Goal: Task Accomplishment & Management: Complete application form

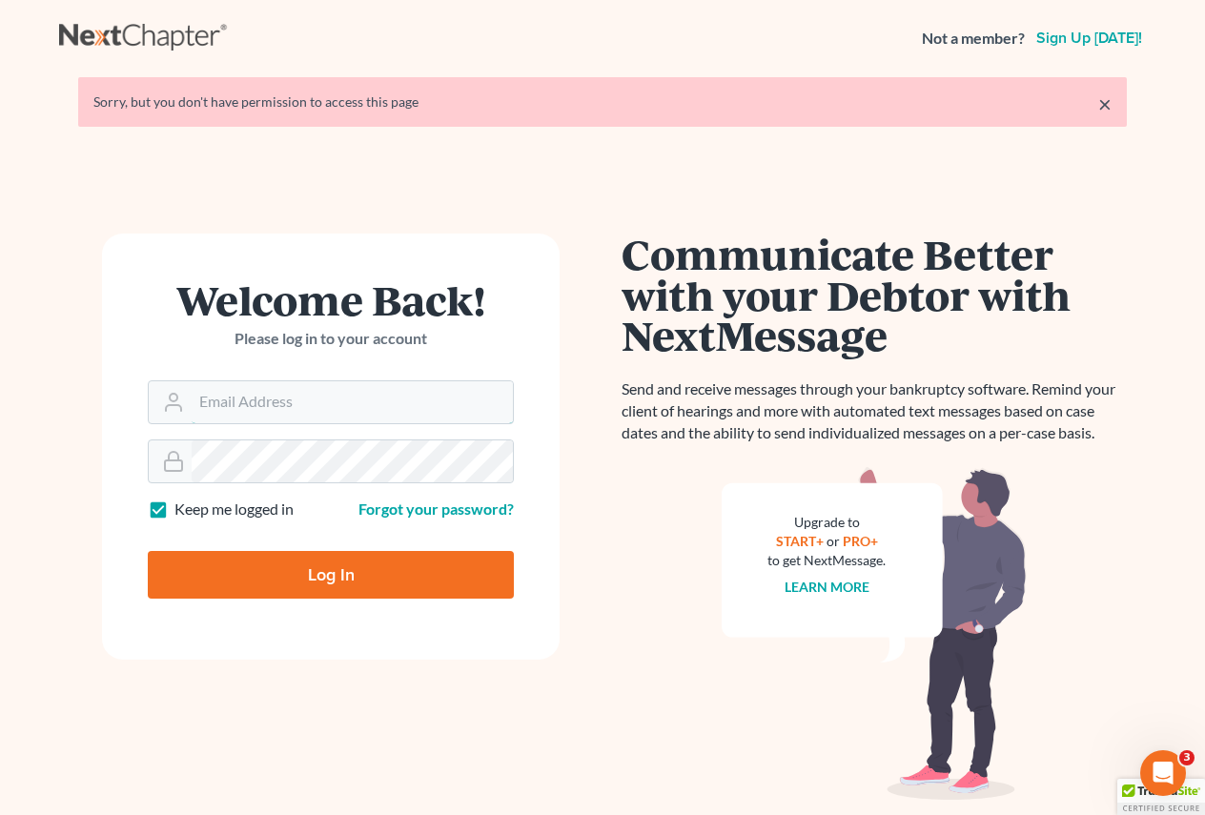
type input "[EMAIL_ADDRESS][DOMAIN_NAME]"
click at [355, 575] on input "Log In" at bounding box center [331, 575] width 366 height 48
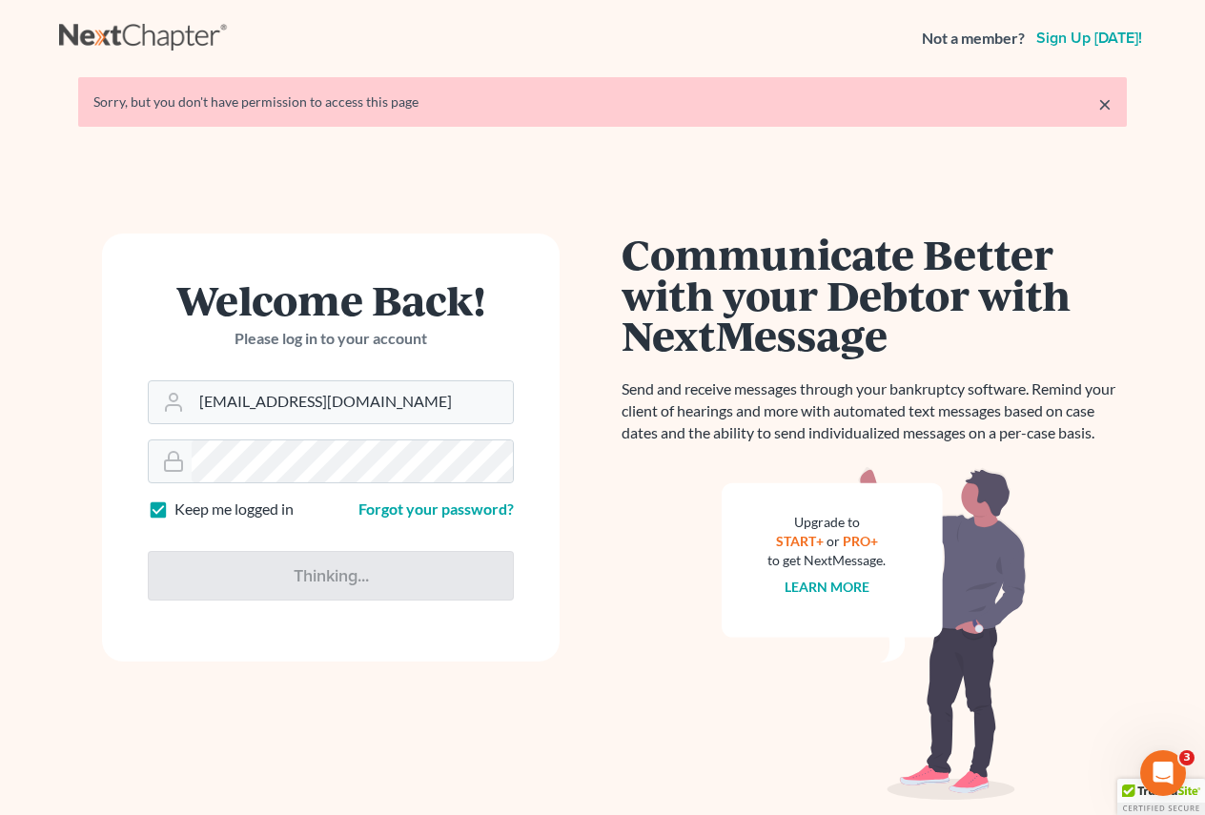
type input "Thinking..."
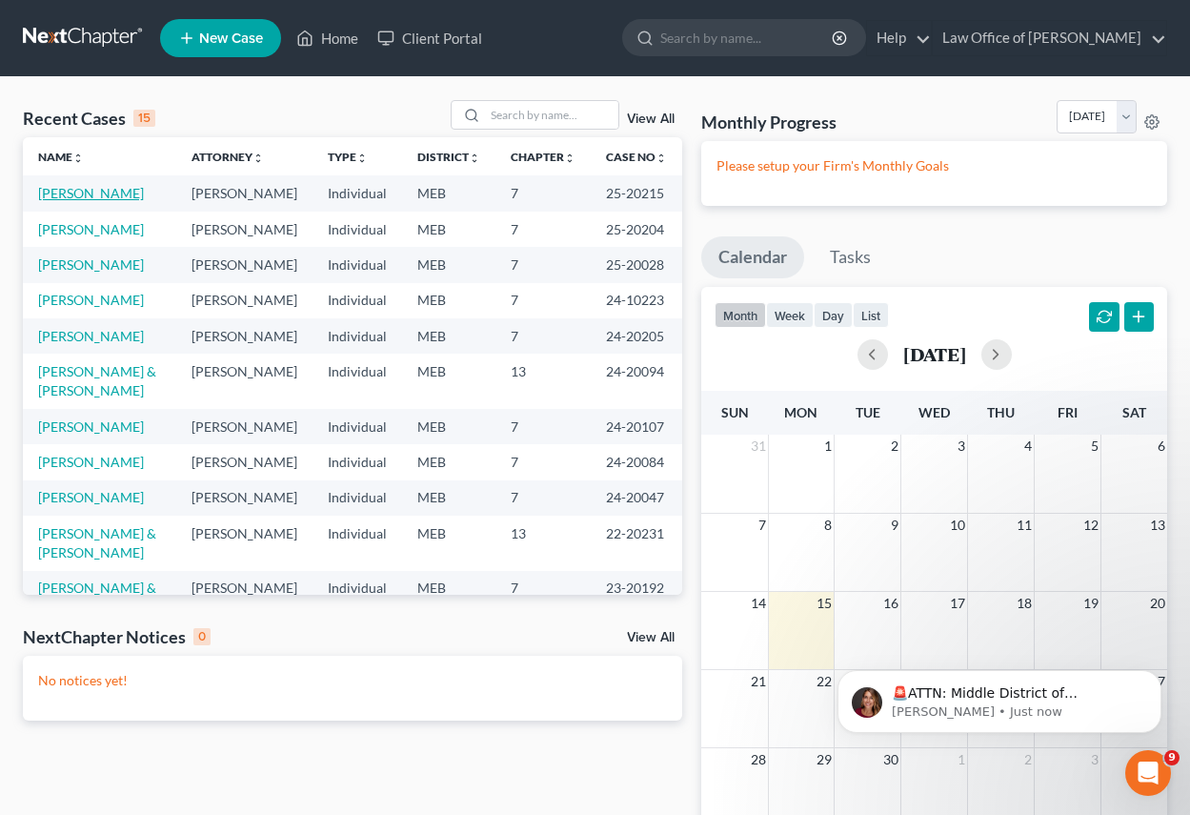
click at [73, 190] on link "[PERSON_NAME]" at bounding box center [91, 193] width 106 height 16
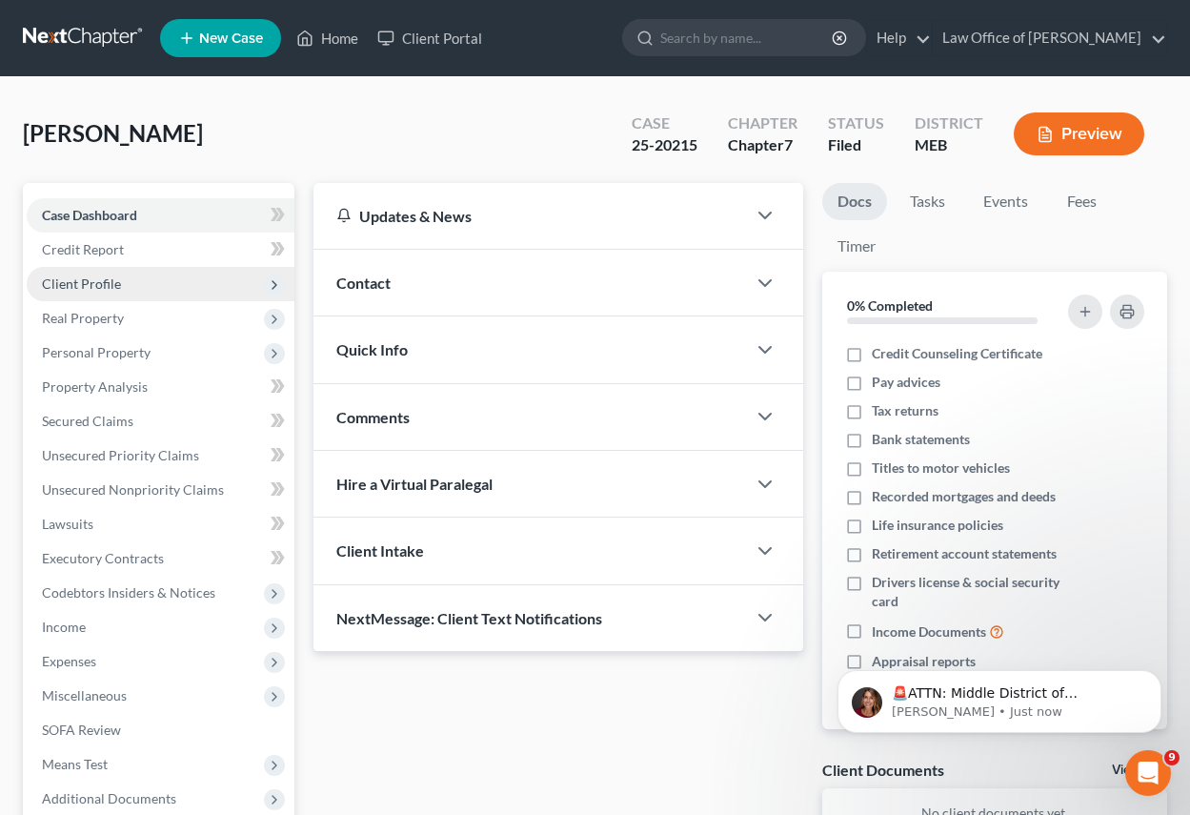
click at [87, 282] on span "Client Profile" at bounding box center [81, 283] width 79 height 16
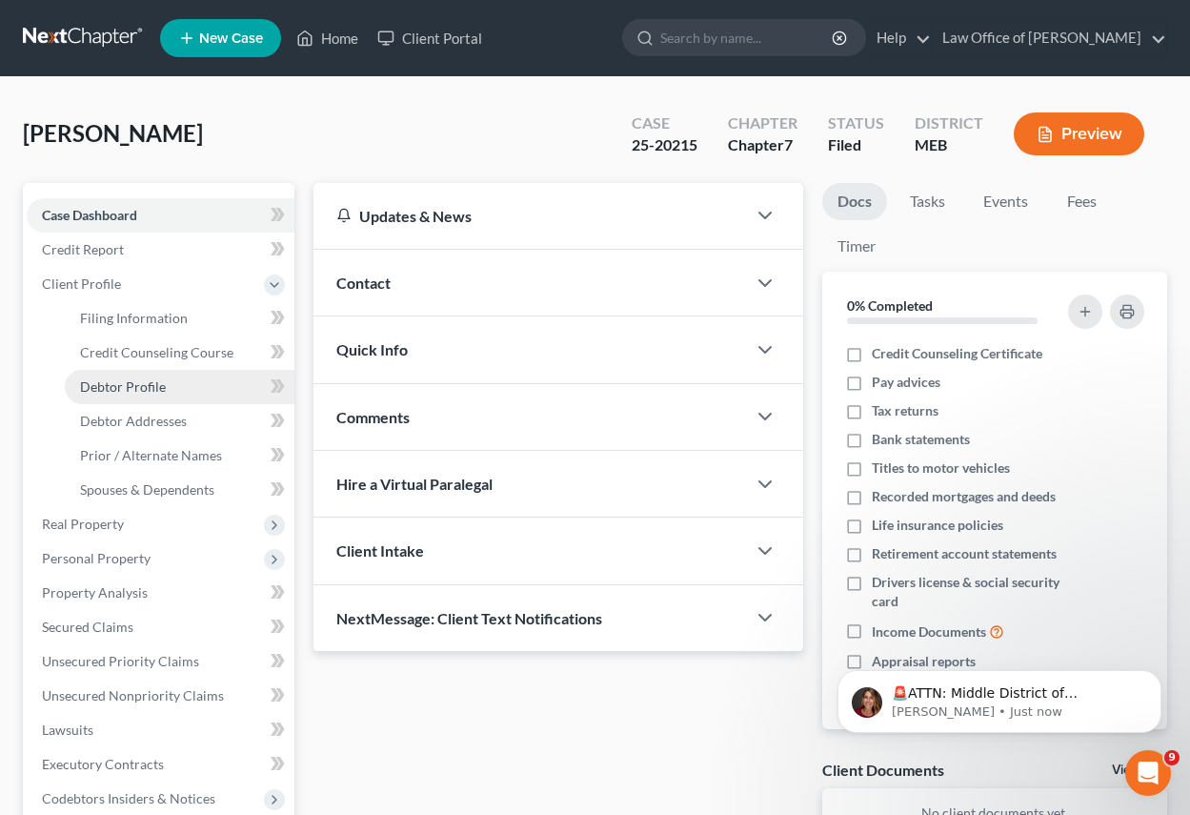
click at [134, 378] on span "Debtor Profile" at bounding box center [123, 386] width 86 height 16
select select "0"
select select "2"
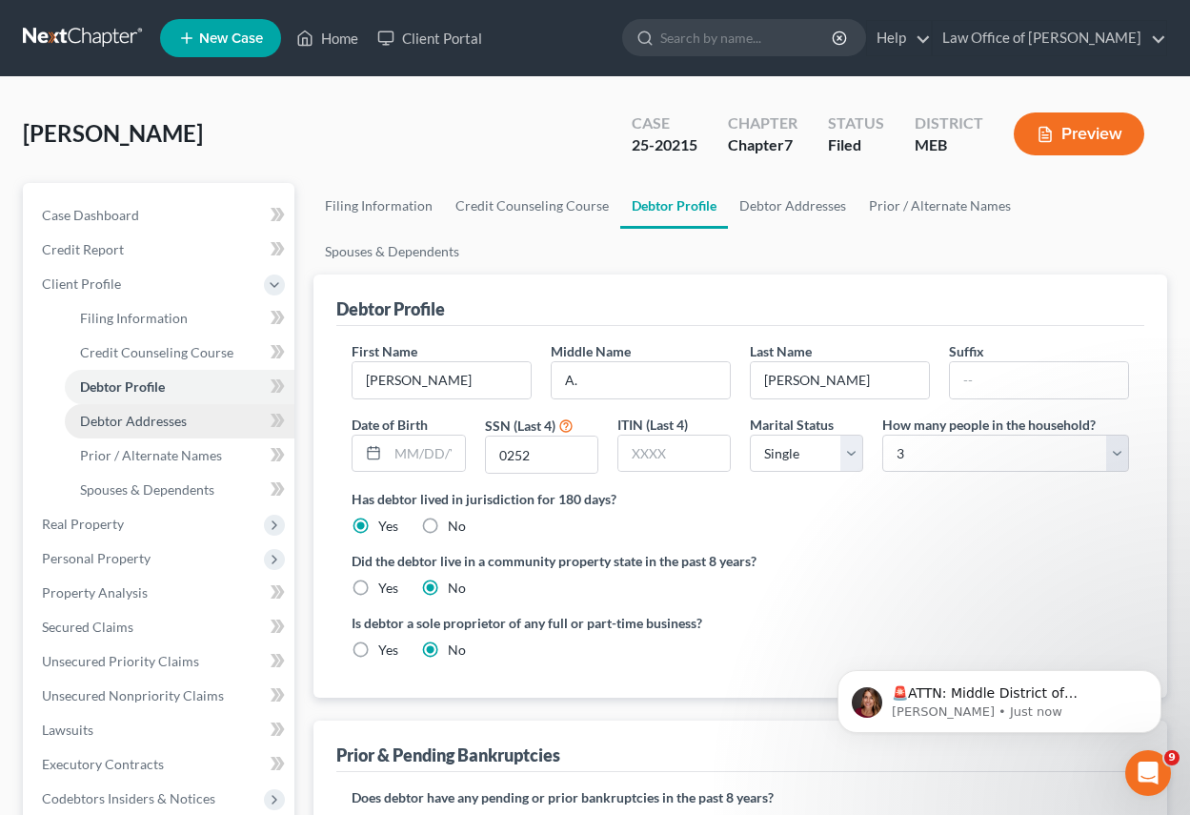
click at [141, 427] on span "Debtor Addresses" at bounding box center [133, 421] width 107 height 16
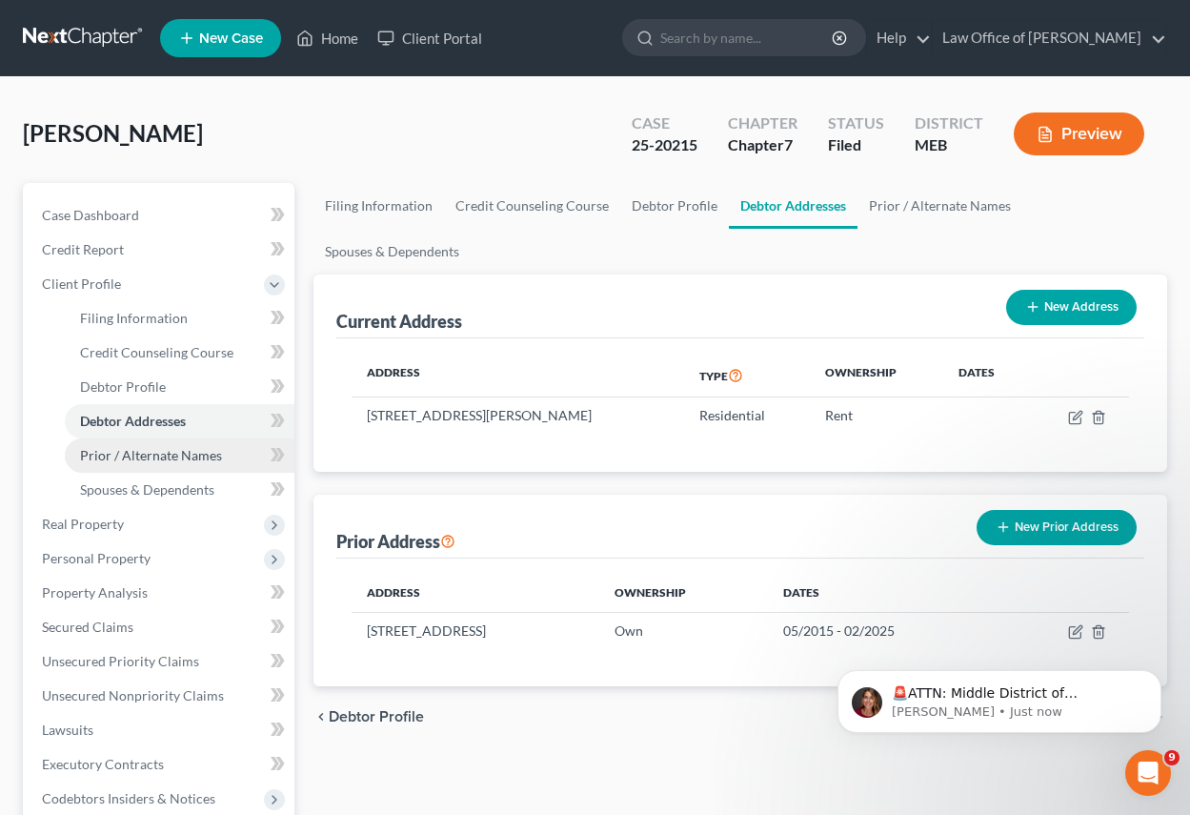
click at [154, 457] on span "Prior / Alternate Names" at bounding box center [151, 455] width 142 height 16
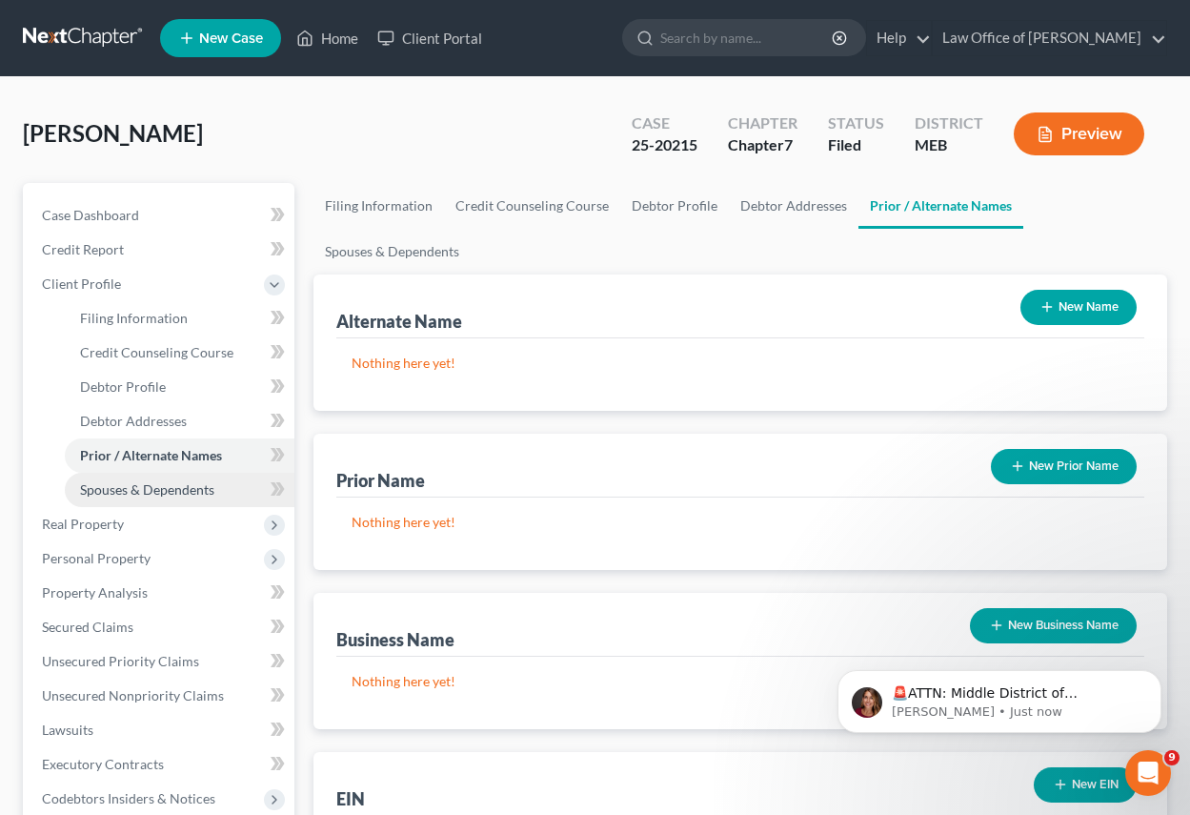
click at [147, 496] on span "Spouses & Dependents" at bounding box center [147, 489] width 134 height 16
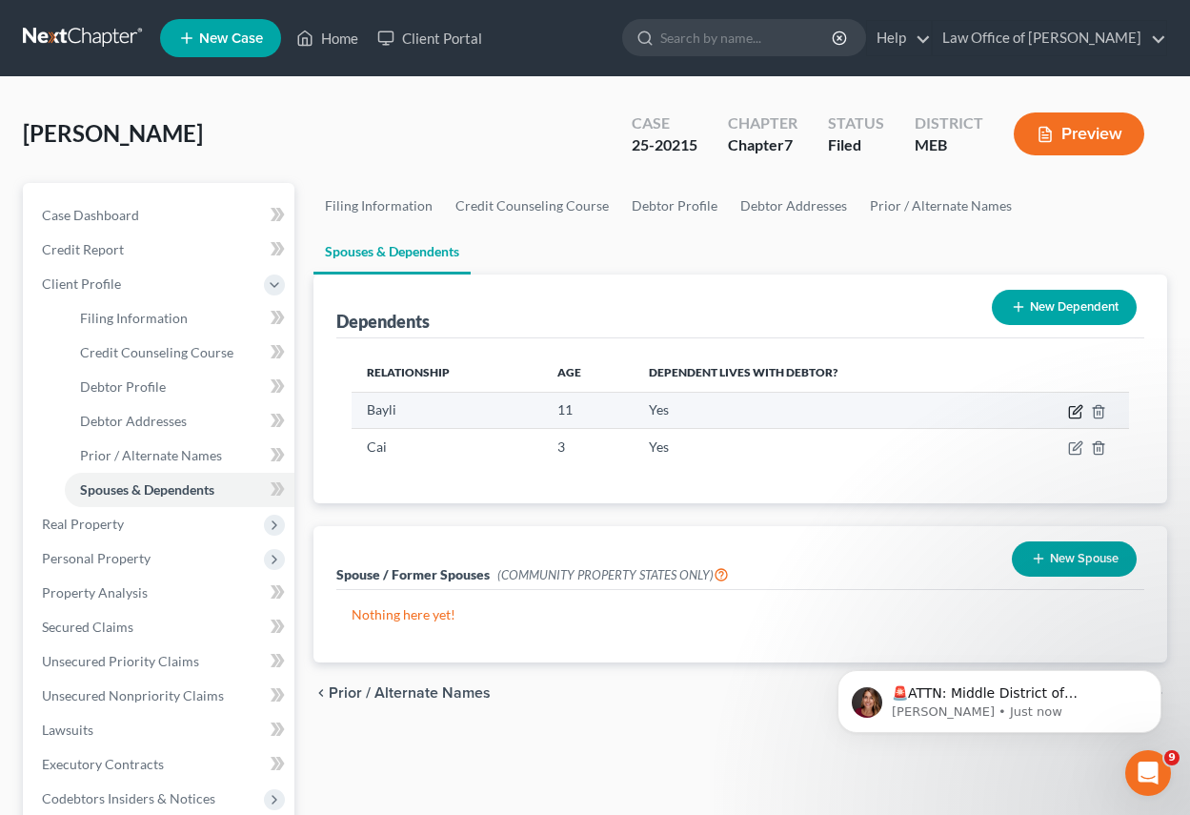
click at [1079, 417] on icon "button" at bounding box center [1075, 411] width 15 height 15
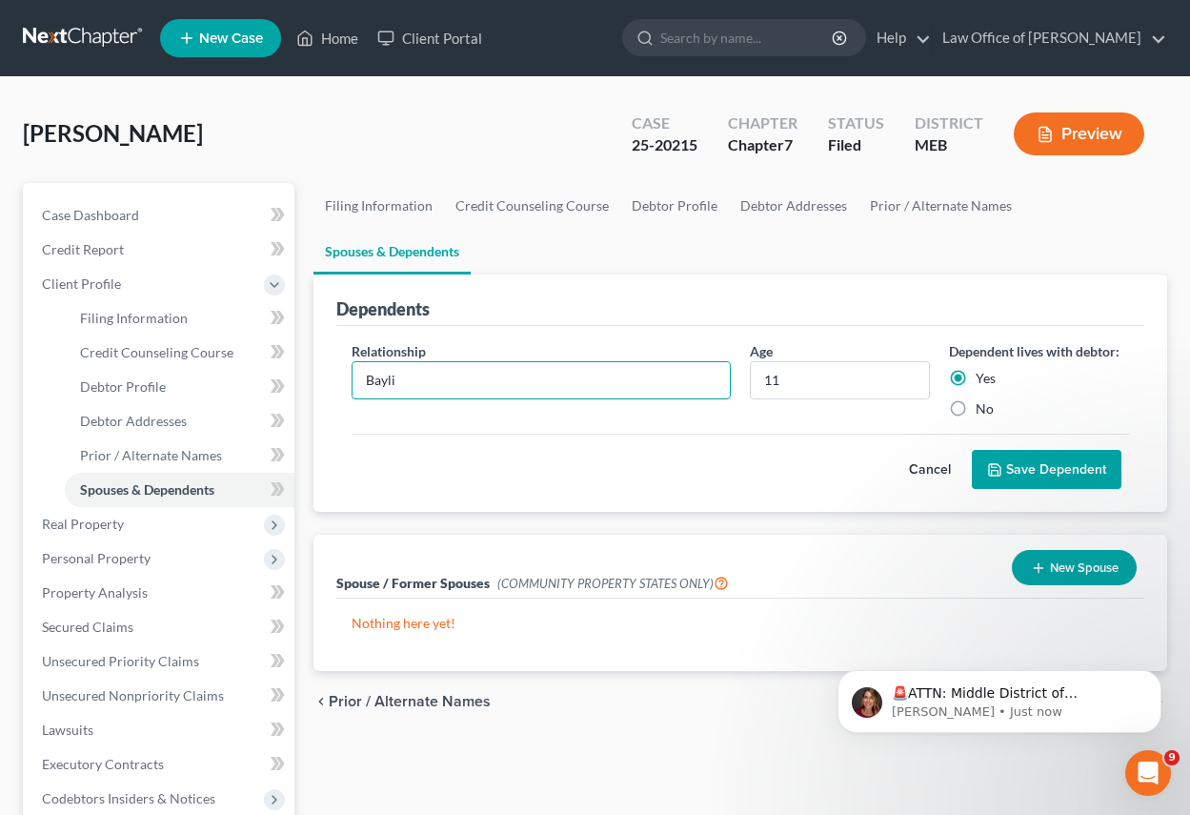
drag, startPoint x: 420, startPoint y: 380, endPoint x: 310, endPoint y: 379, distance: 110.6
click at [310, 379] on div "Dependents Relationship * Bayli Age 11 Dependent lives with debtor: Yes No Canc…" at bounding box center [740, 393] width 873 height 238
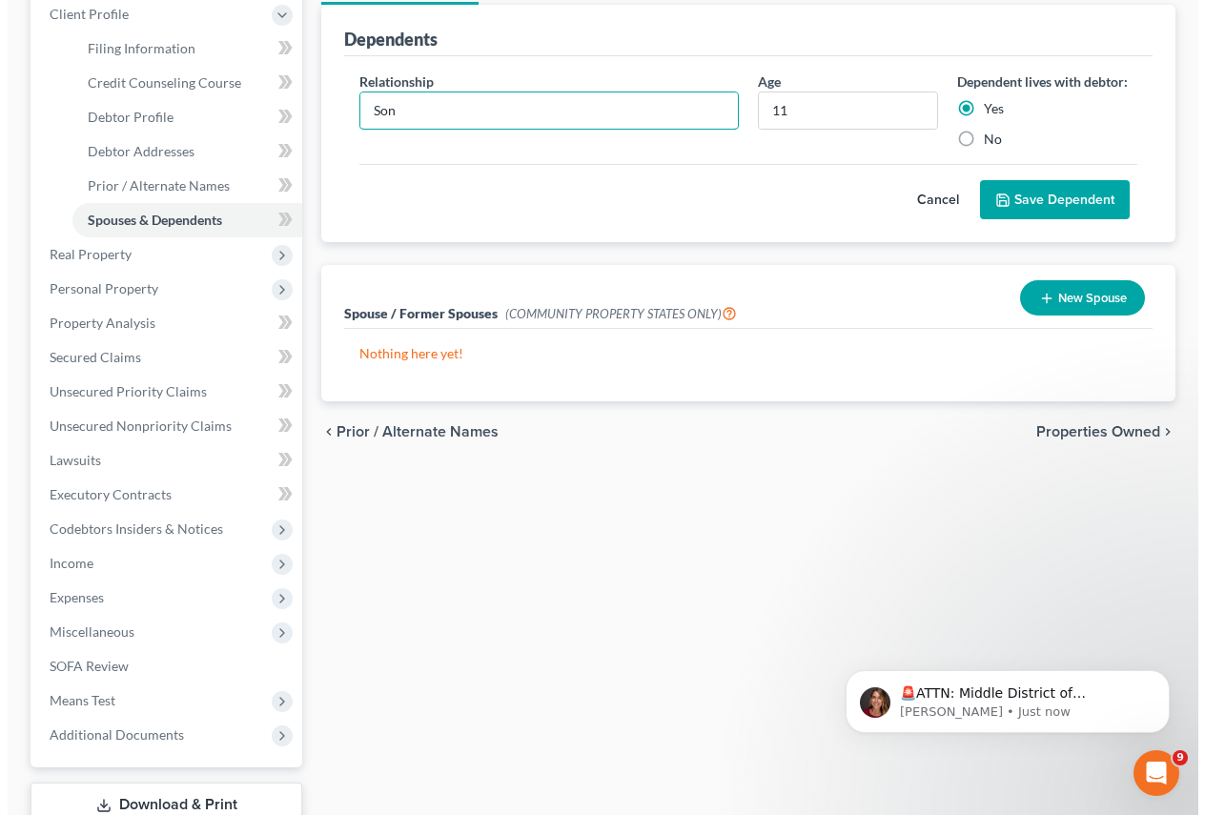
scroll to position [95, 0]
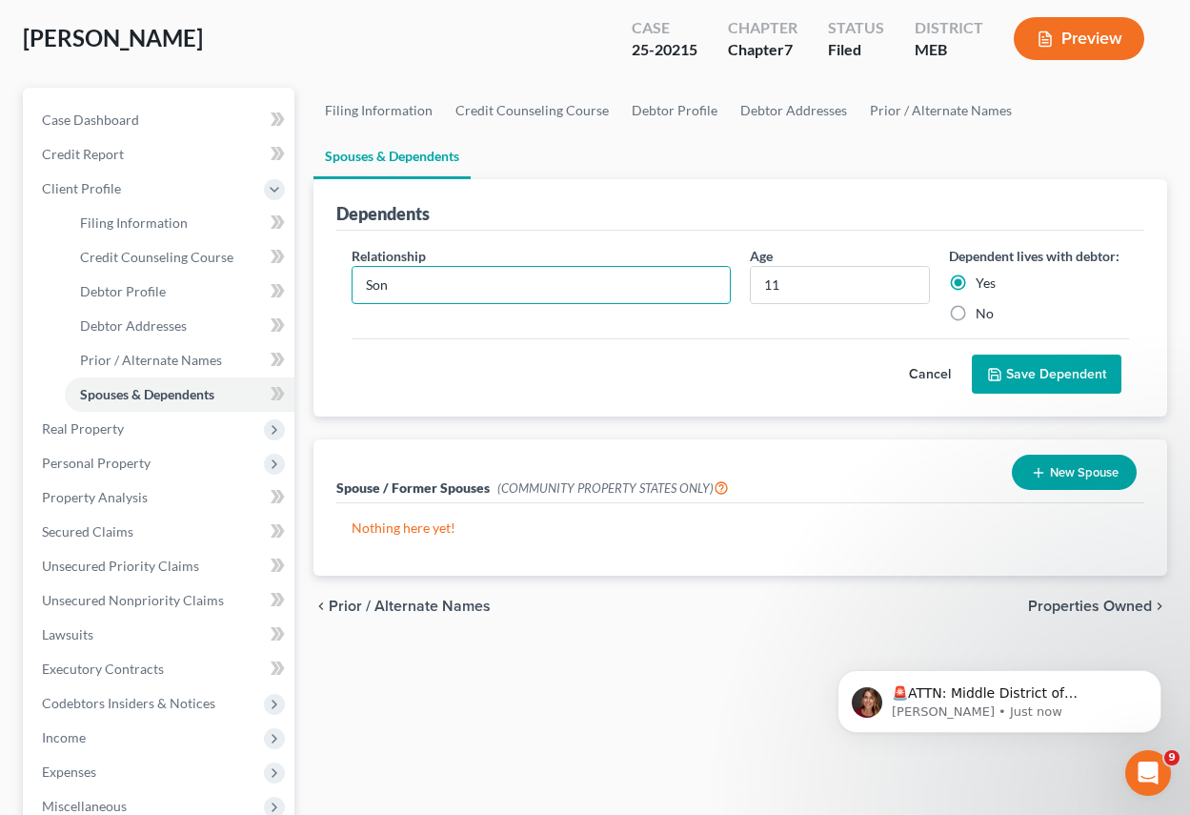
type input "Son"
click at [1052, 370] on button "Save Dependent" at bounding box center [1047, 375] width 150 height 40
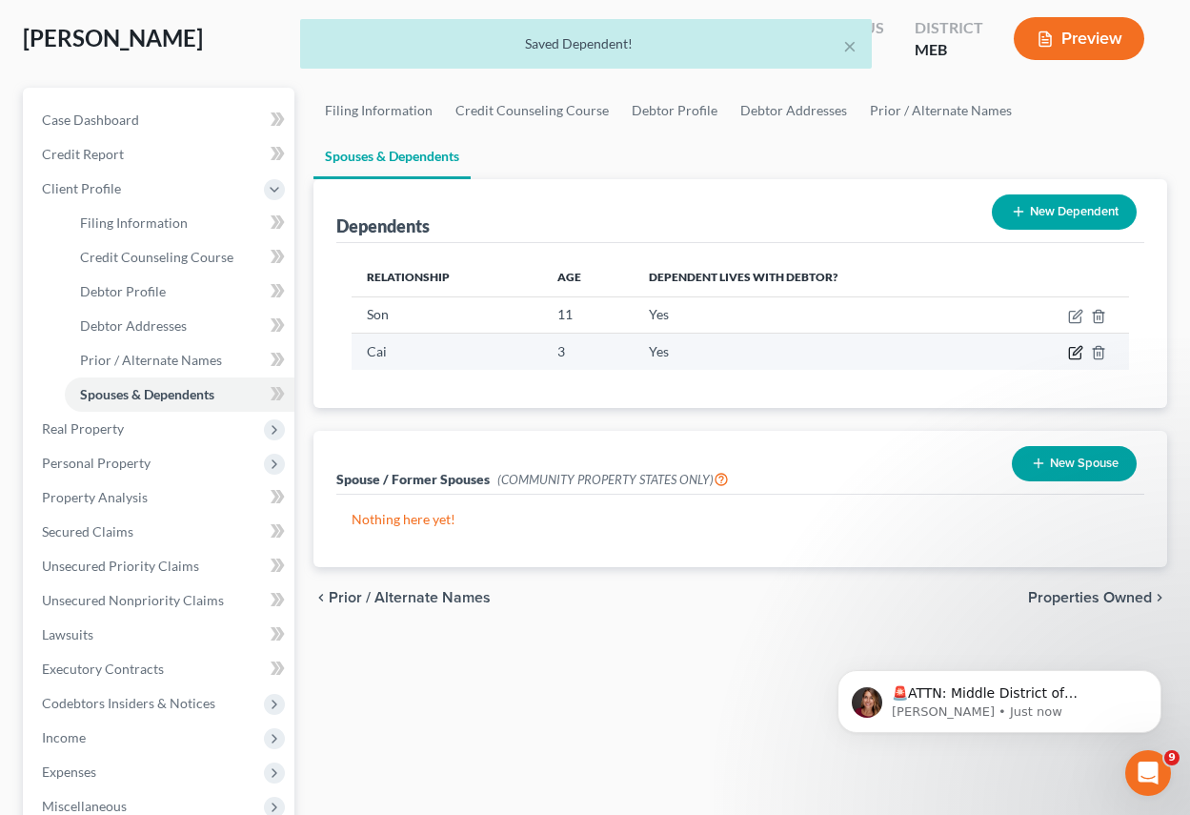
click at [1074, 355] on icon "button" at bounding box center [1077, 351] width 9 height 9
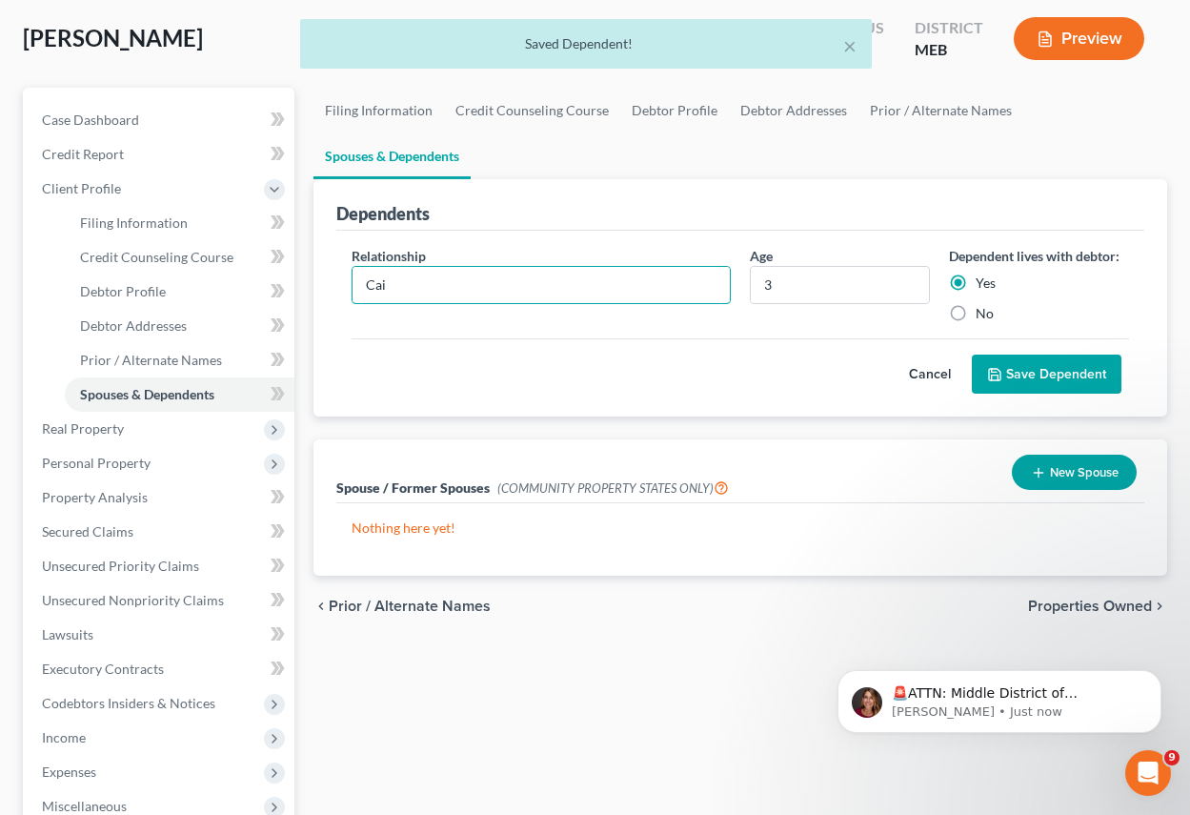
drag, startPoint x: 428, startPoint y: 293, endPoint x: 311, endPoint y: 274, distance: 118.8
click at [311, 274] on div "Dependents Relationship * Cai Age 3 Dependent lives with debtor: Yes No Cancel …" at bounding box center [740, 298] width 873 height 238
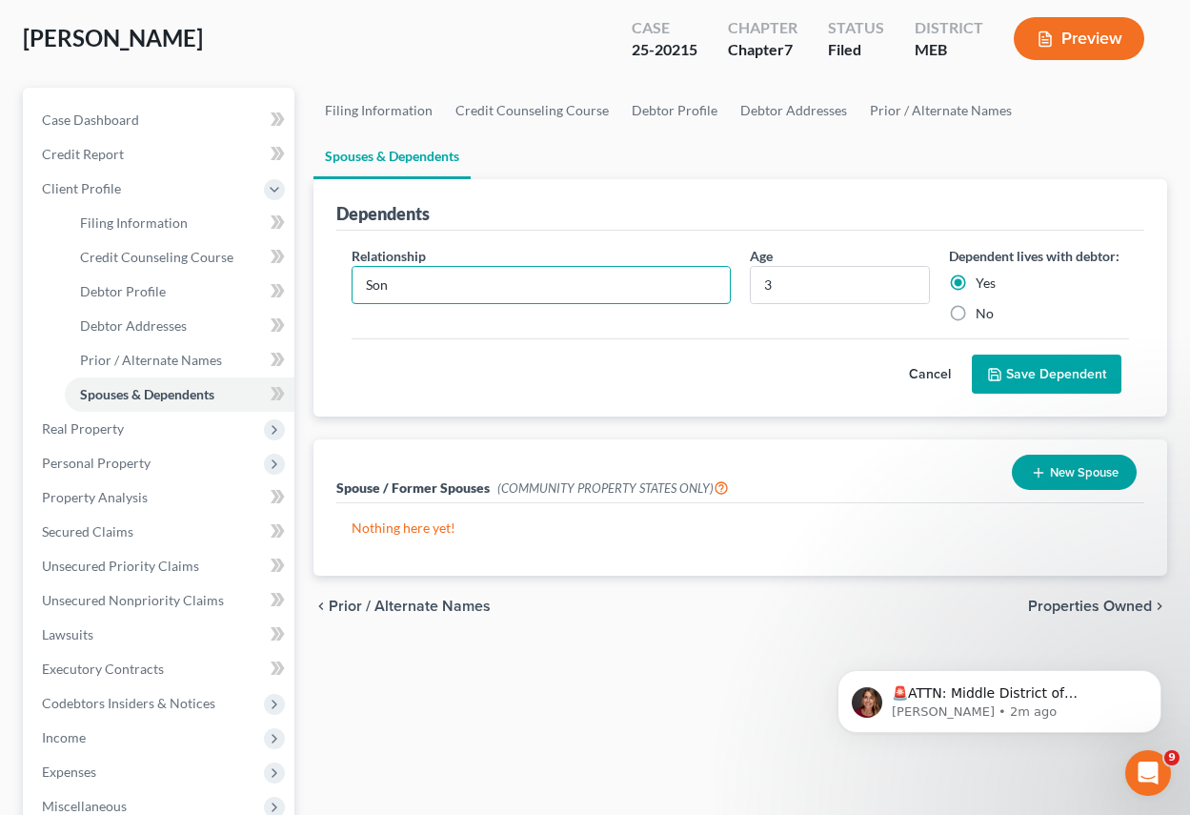
type input "Son"
click at [1012, 367] on button "Save Dependent" at bounding box center [1047, 375] width 150 height 40
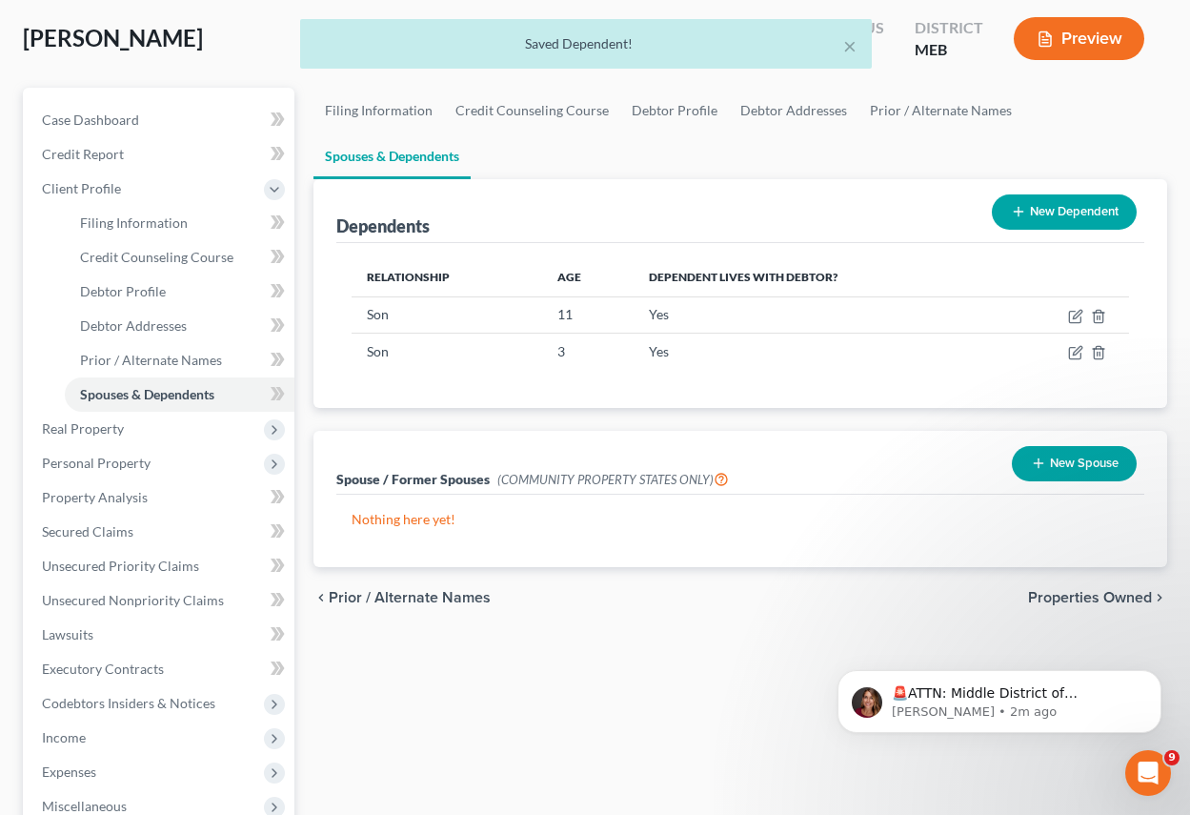
click at [1105, 30] on div "× Saved Dependent!" at bounding box center [585, 48] width 1190 height 59
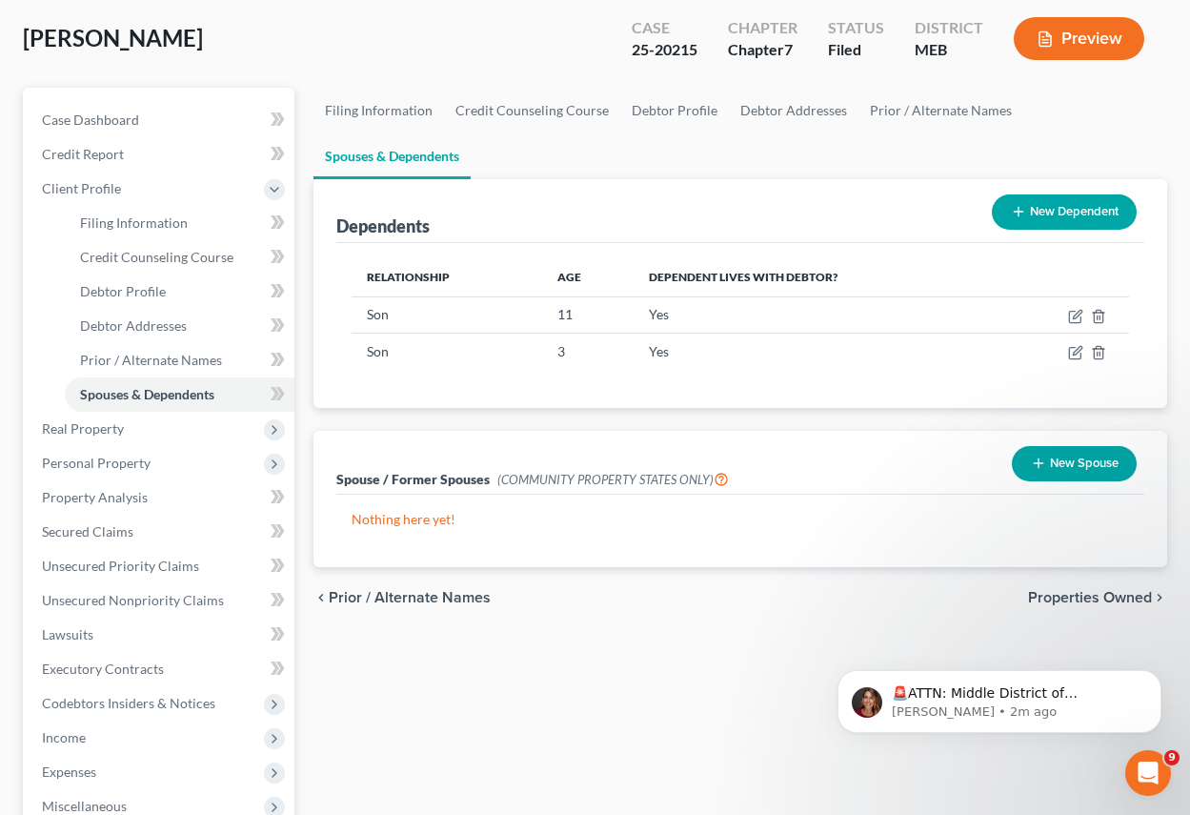
click at [1082, 33] on button "Preview" at bounding box center [1079, 38] width 131 height 43
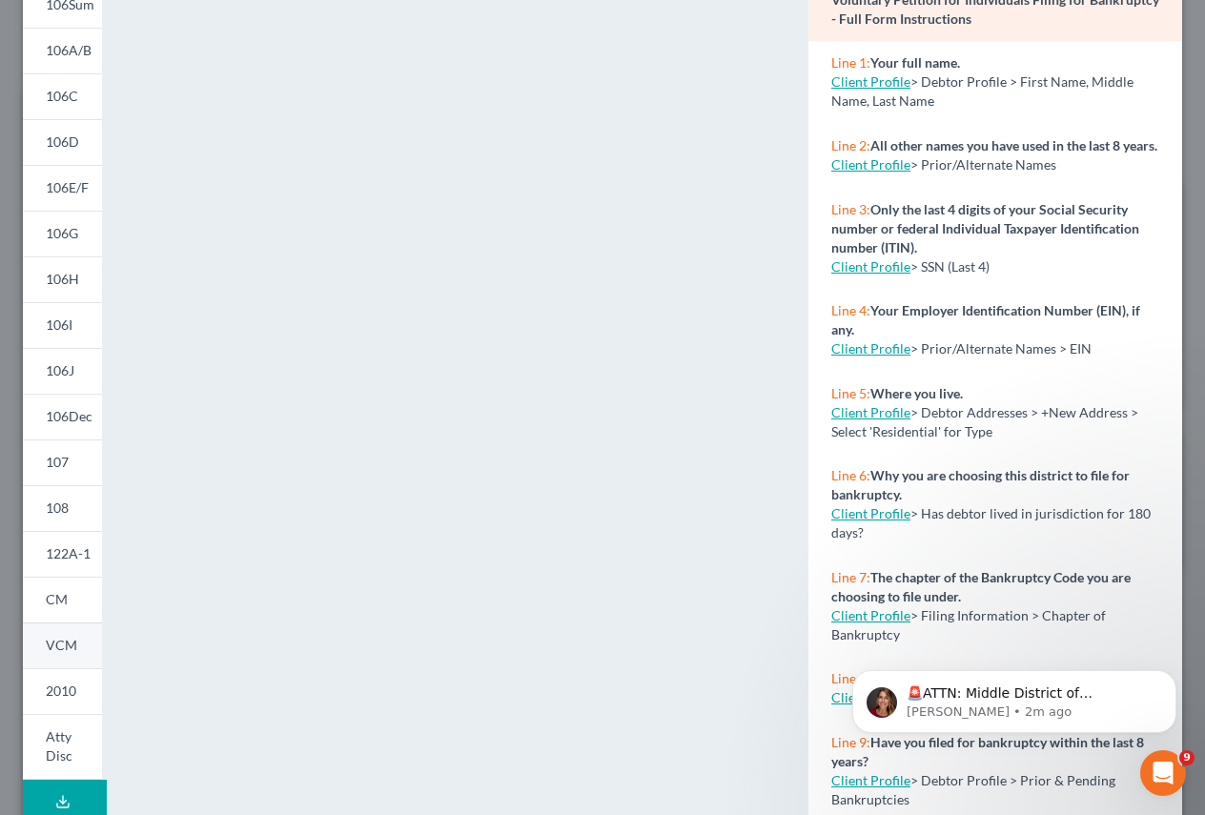
scroll to position [0, 0]
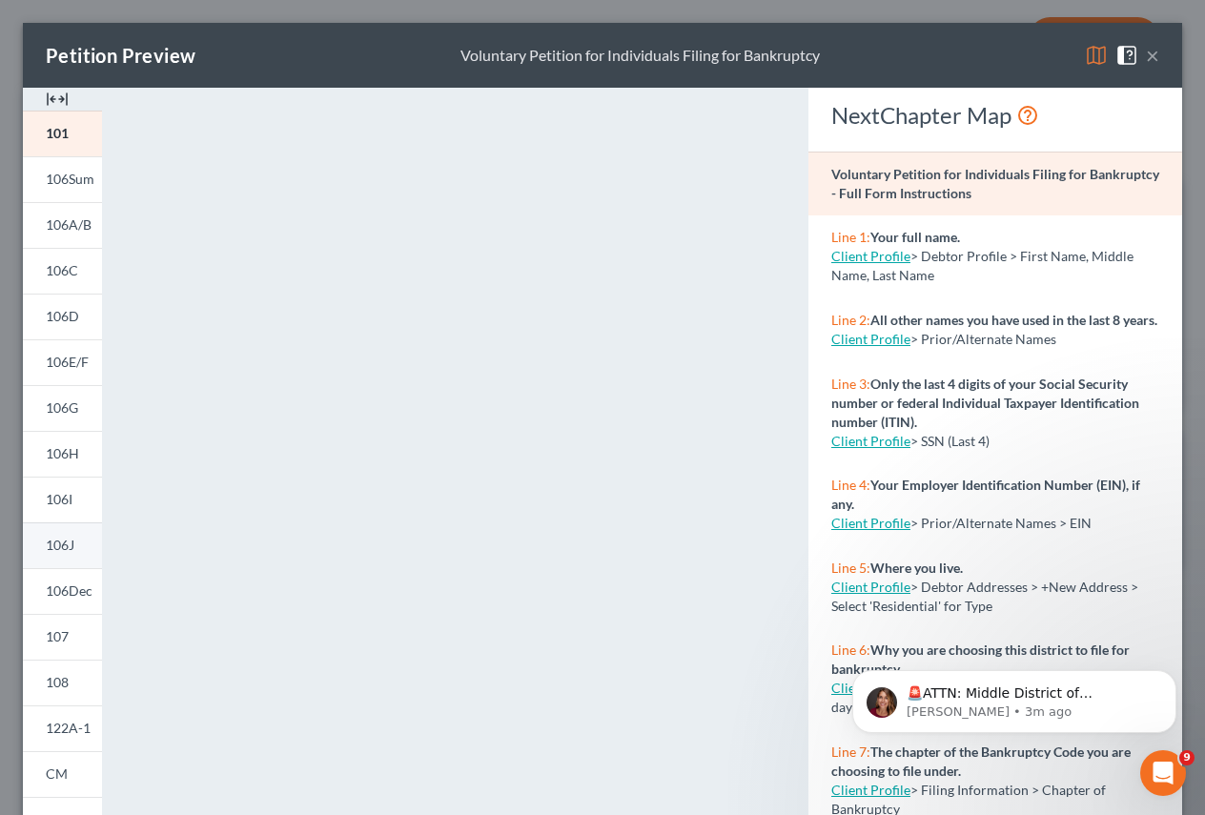
click at [59, 547] on span "106J" at bounding box center [60, 545] width 29 height 16
